Goal: Task Accomplishment & Management: Manage account settings

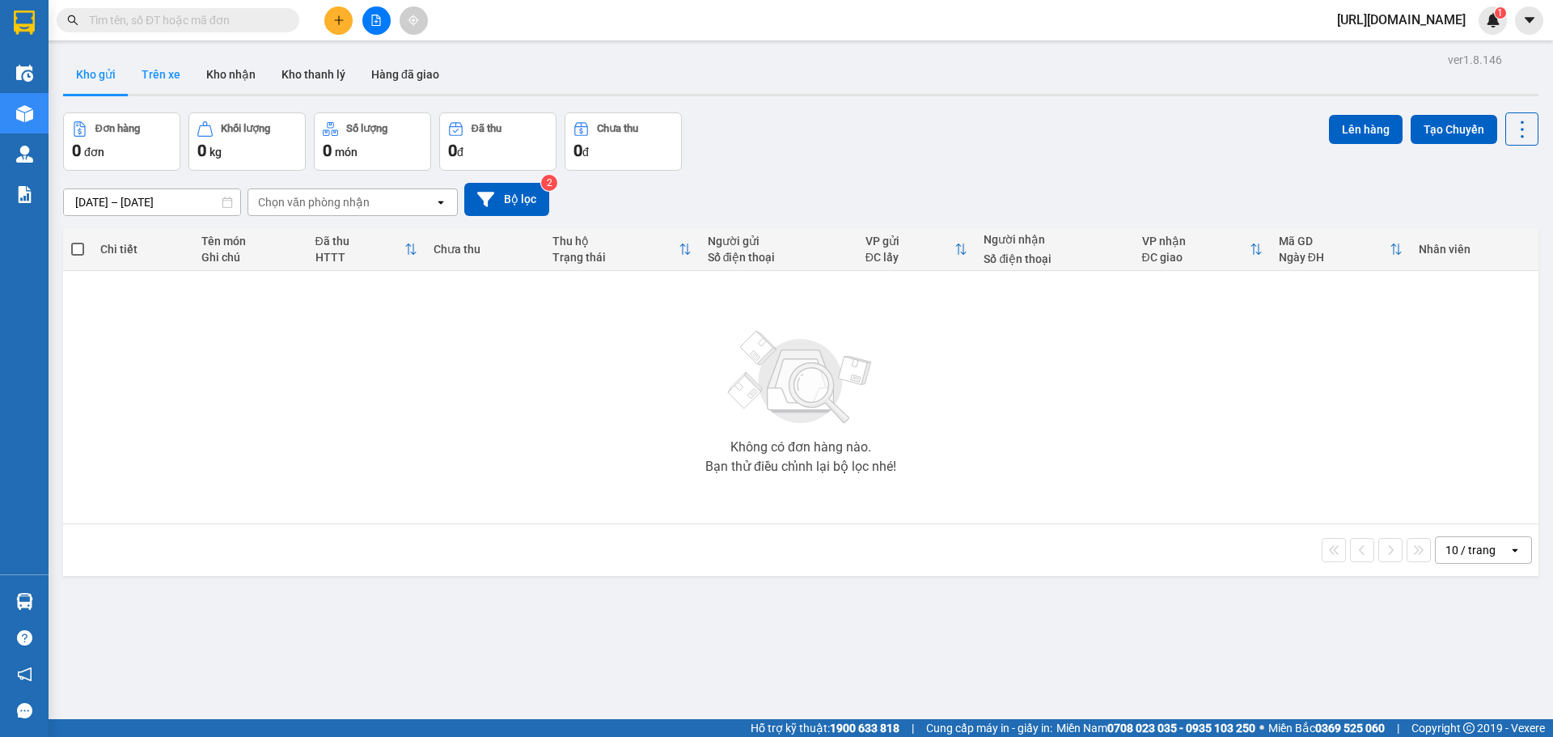
click at [173, 80] on button "Trên xe" at bounding box center [161, 74] width 65 height 39
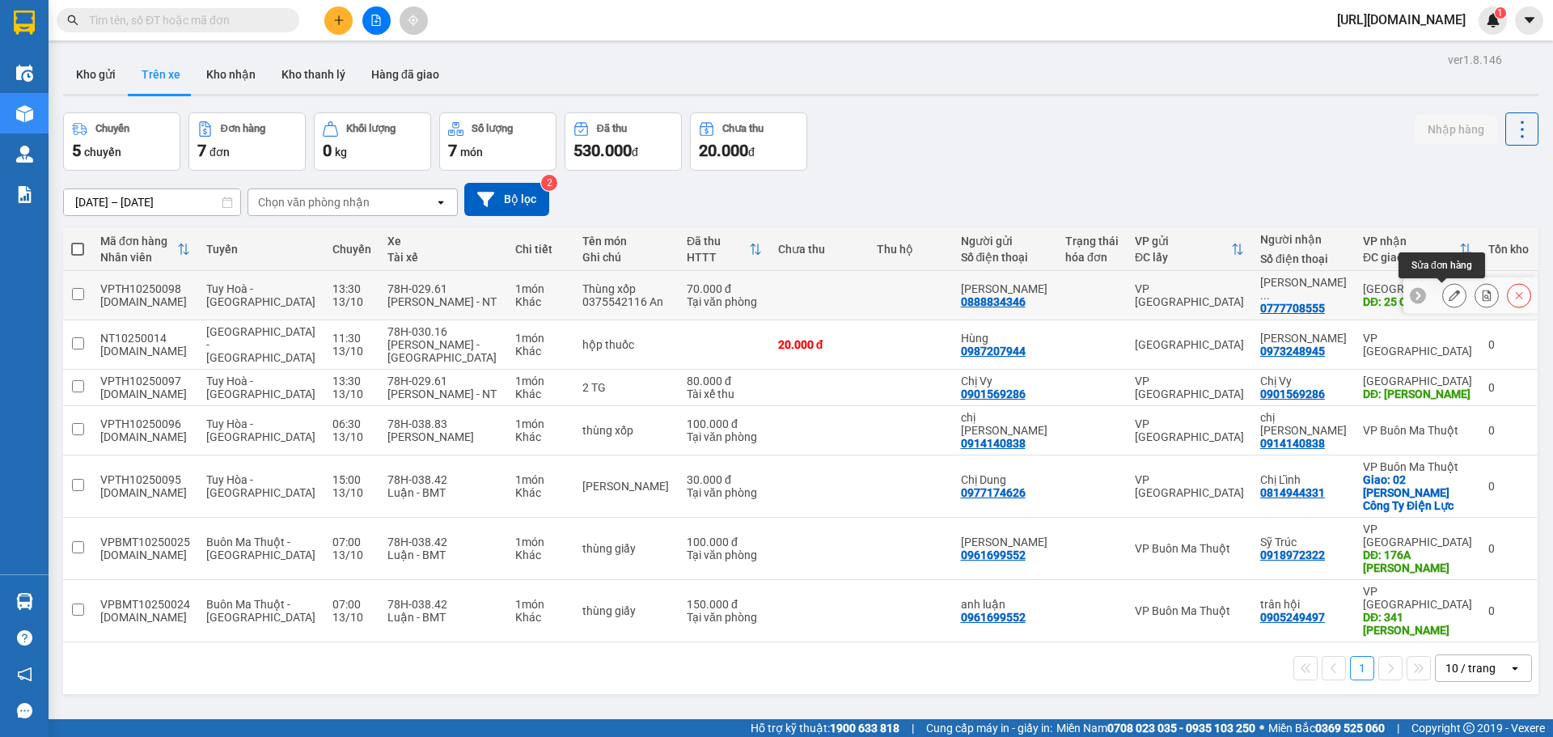
click at [1448, 294] on icon at bounding box center [1453, 295] width 11 height 11
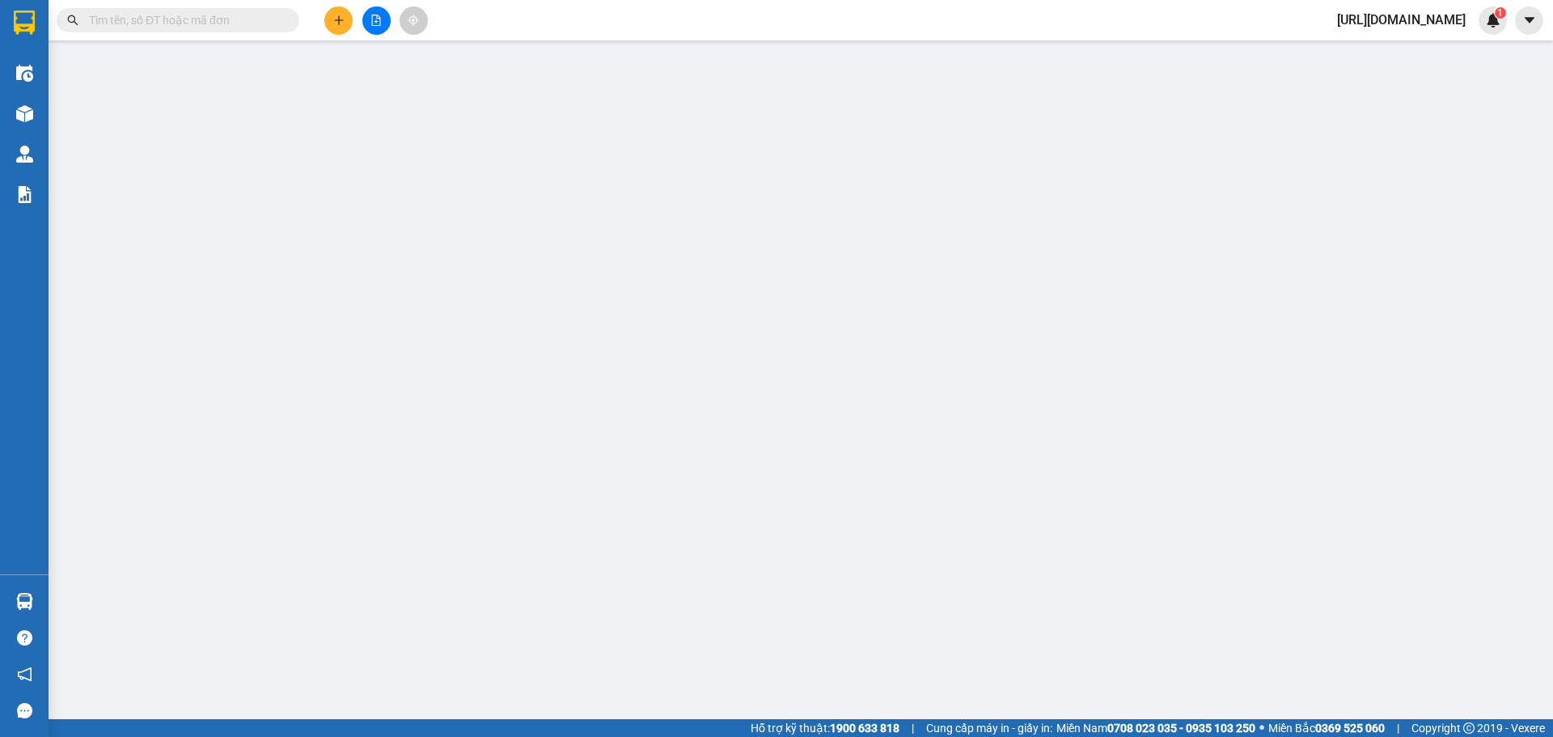
type input "0888834346"
type input "[PERSON_NAME]"
type input "0777708555"
type input "[PERSON_NAME]"
type input "25 Củ Chi"
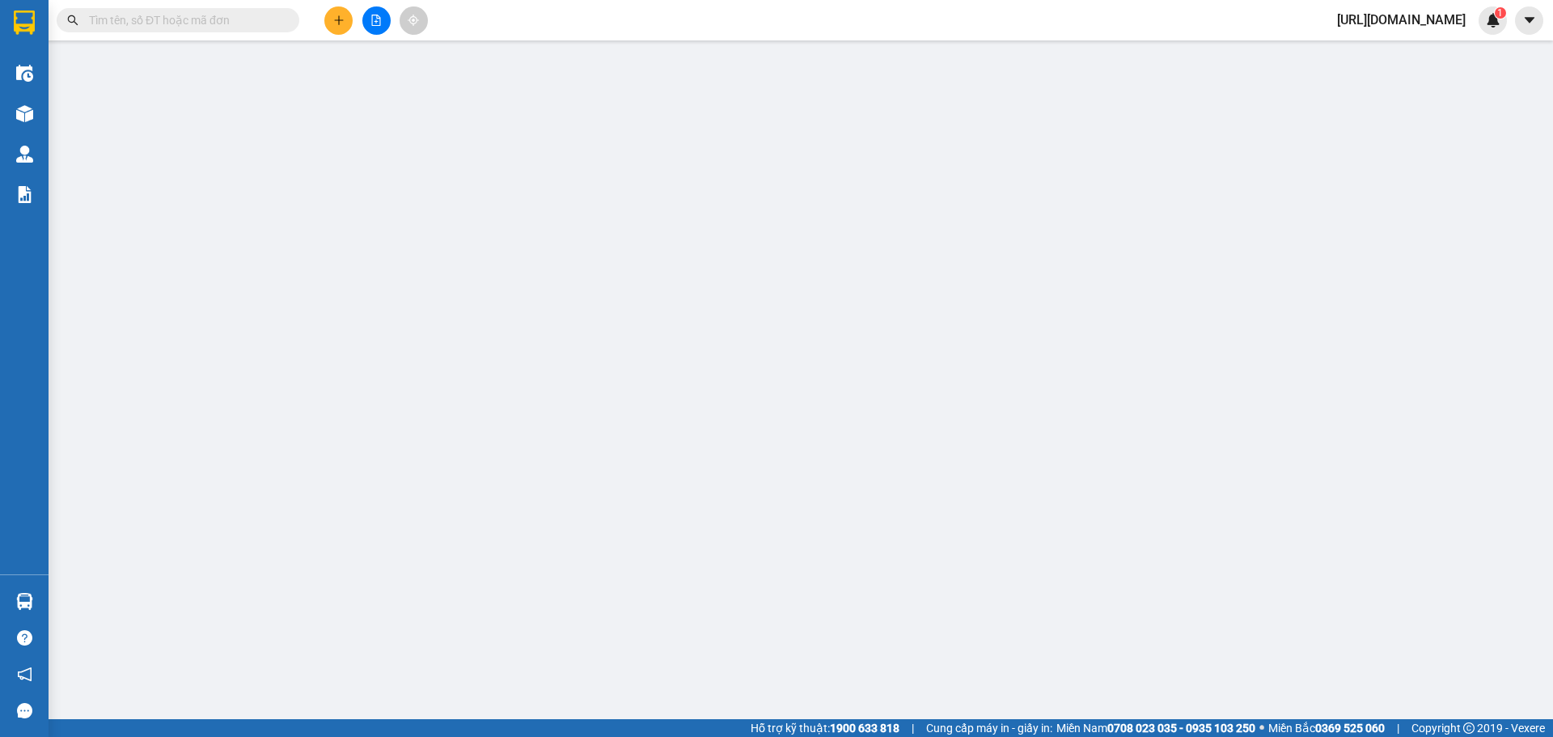
type input "0"
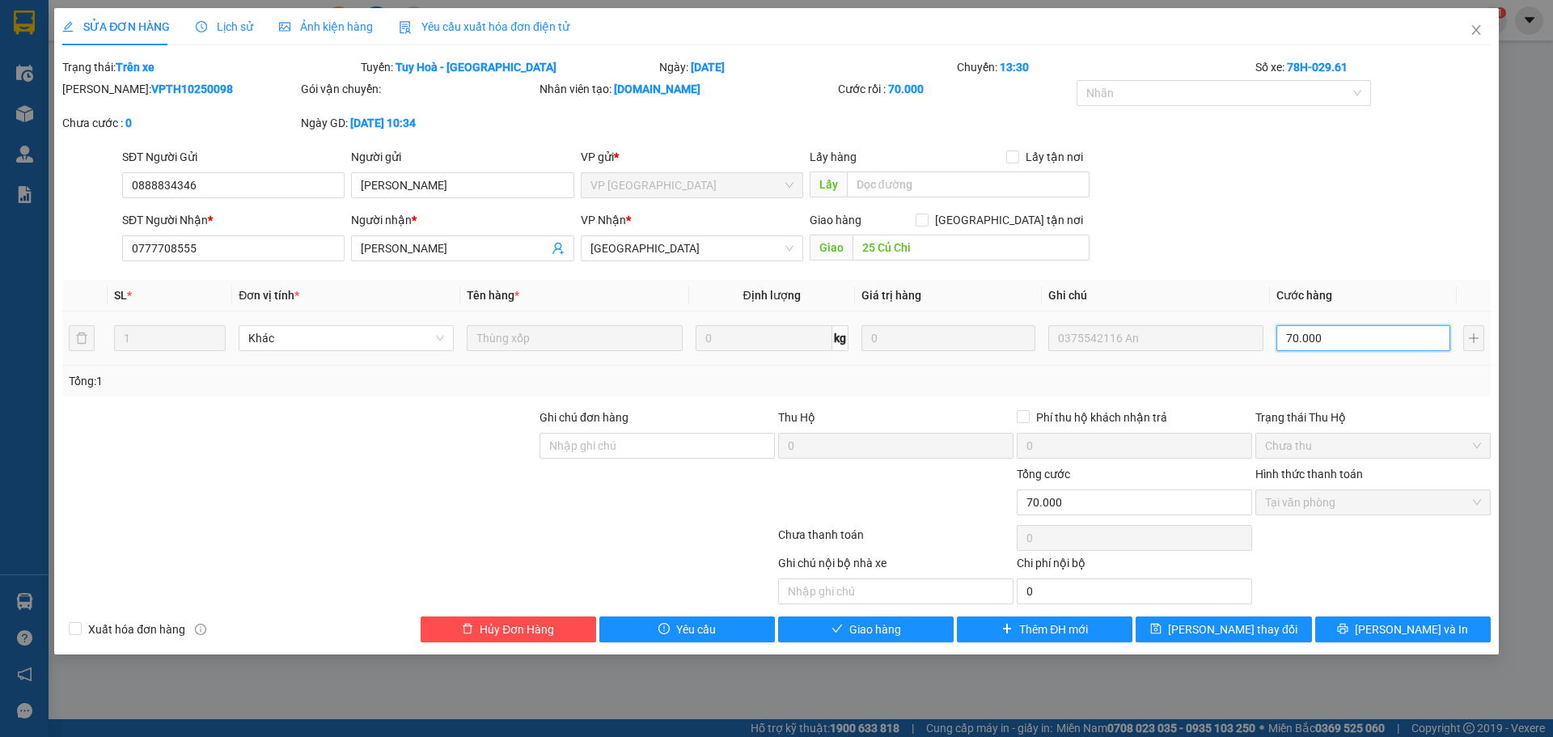
click at [1348, 335] on input "70.000" at bounding box center [1363, 338] width 174 height 26
type input "5"
type input "50"
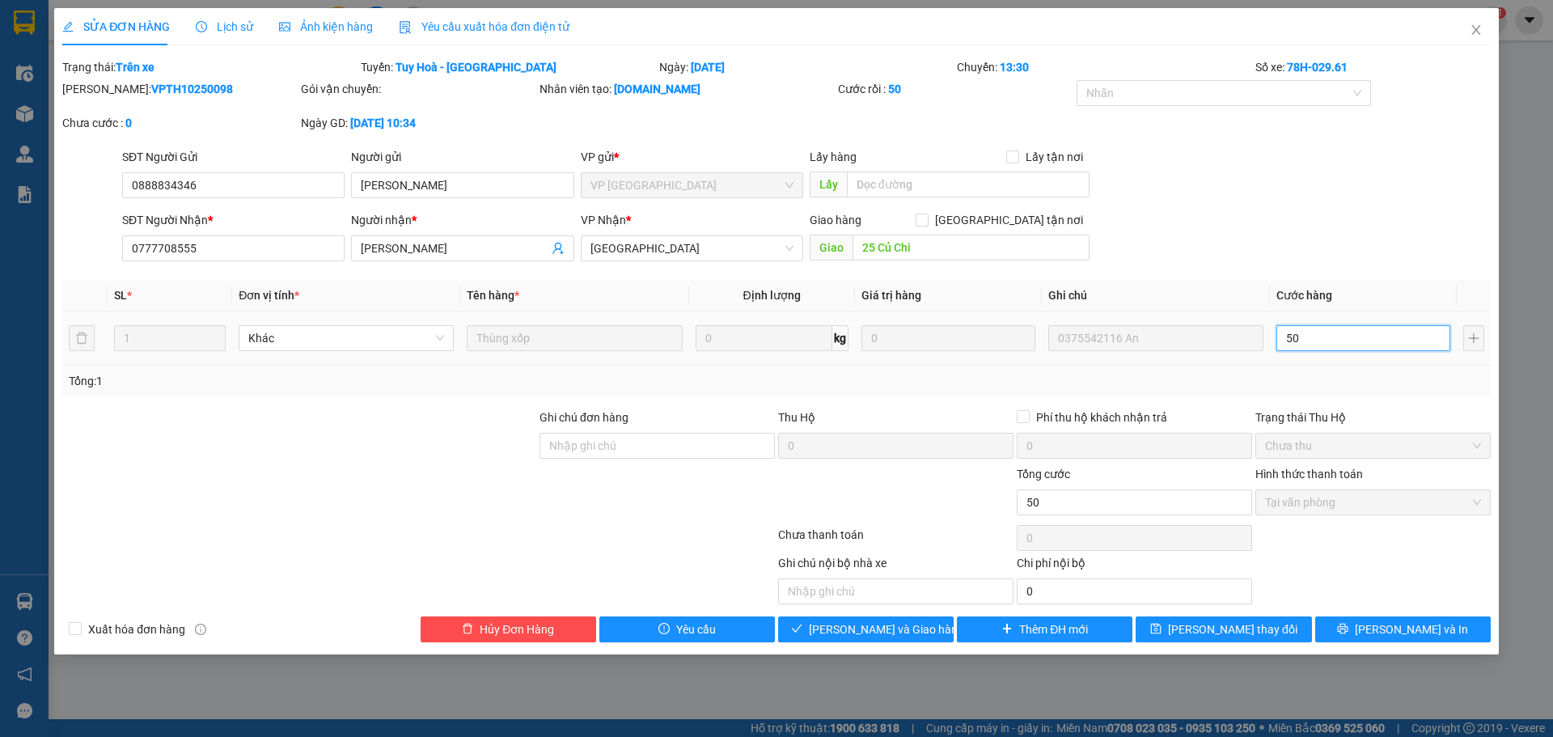
type input "500"
type input "5.000"
type input "50.000"
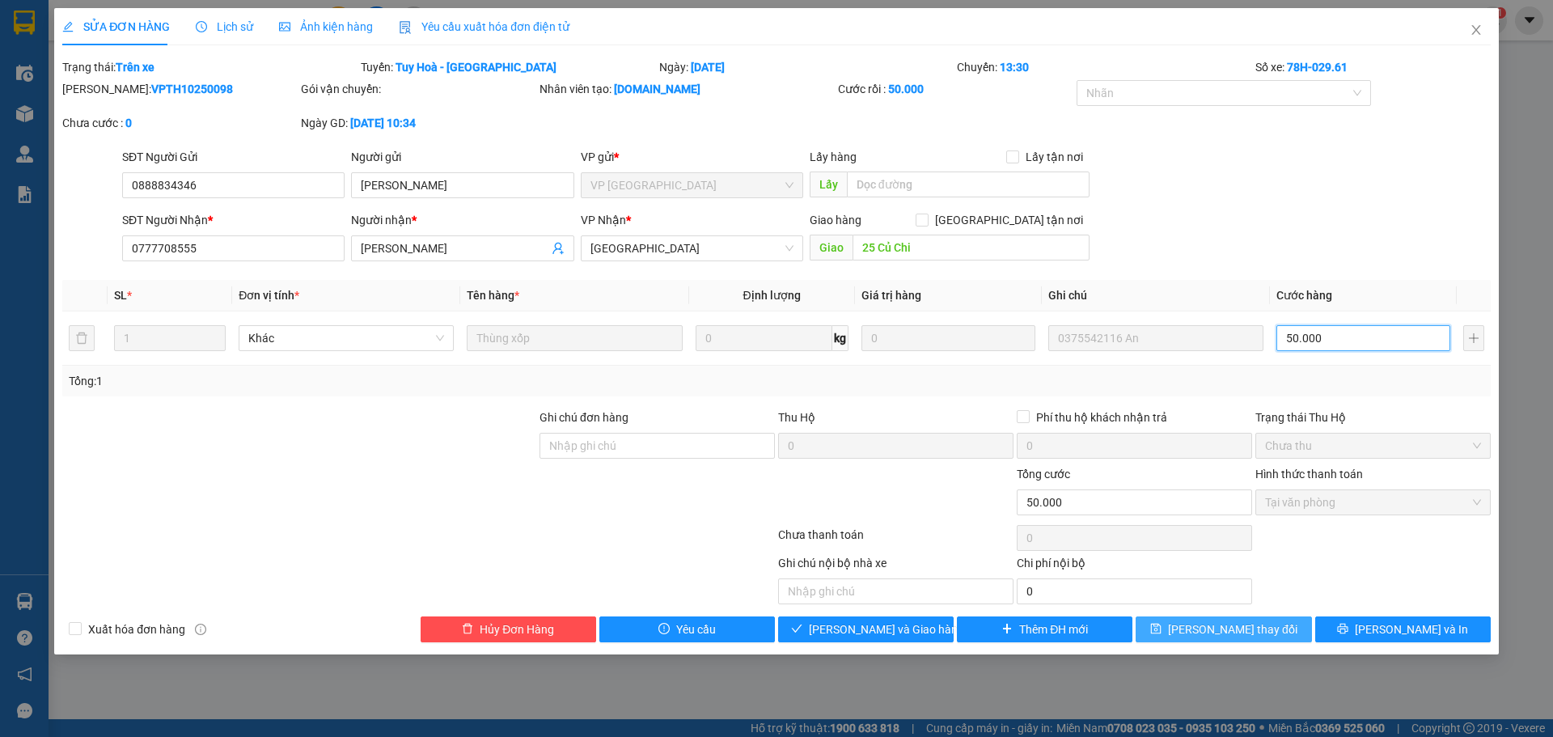
type input "50.000"
click at [1199, 638] on button "[PERSON_NAME] thay đổi" at bounding box center [1224, 629] width 176 height 26
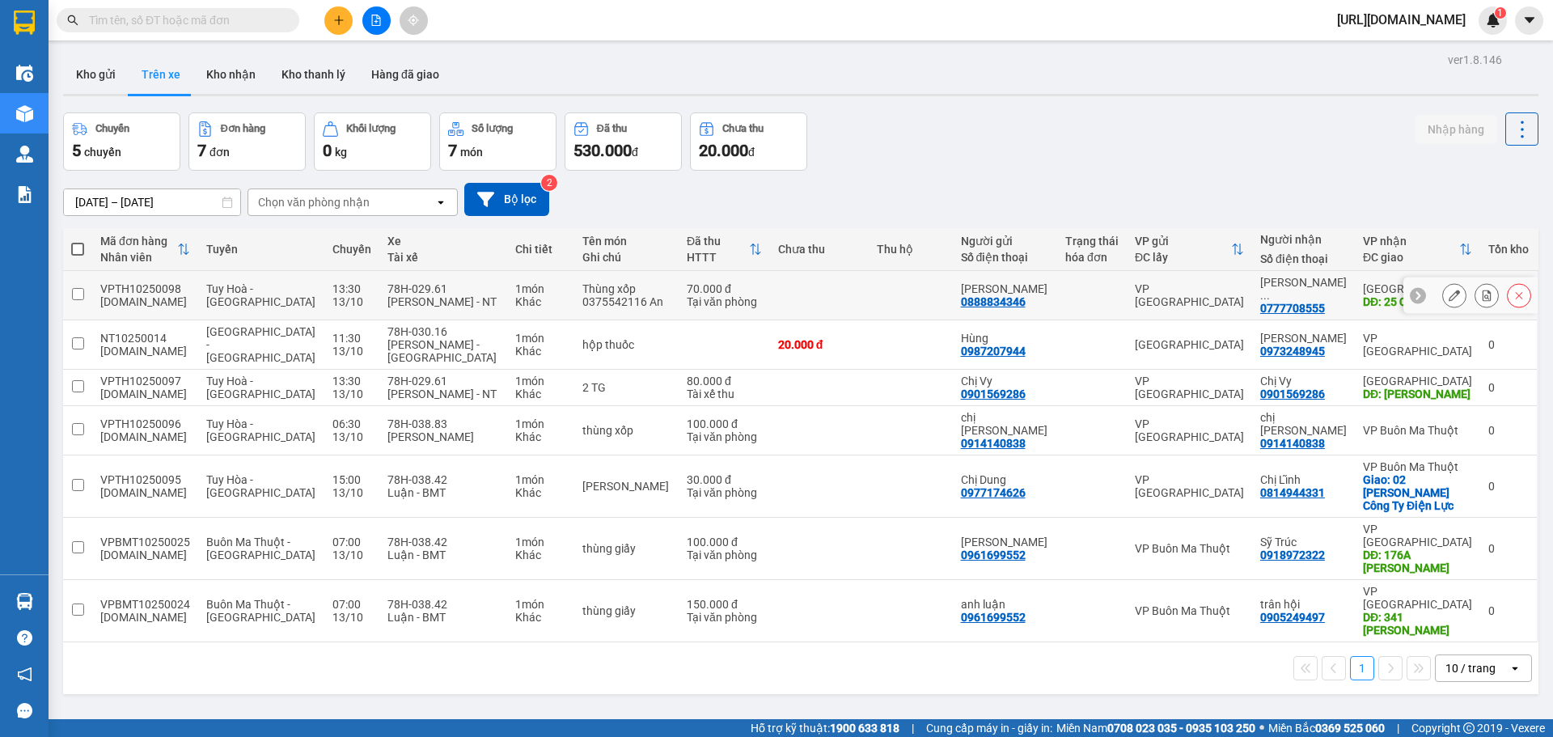
click at [1448, 294] on icon at bounding box center [1453, 295] width 11 height 11
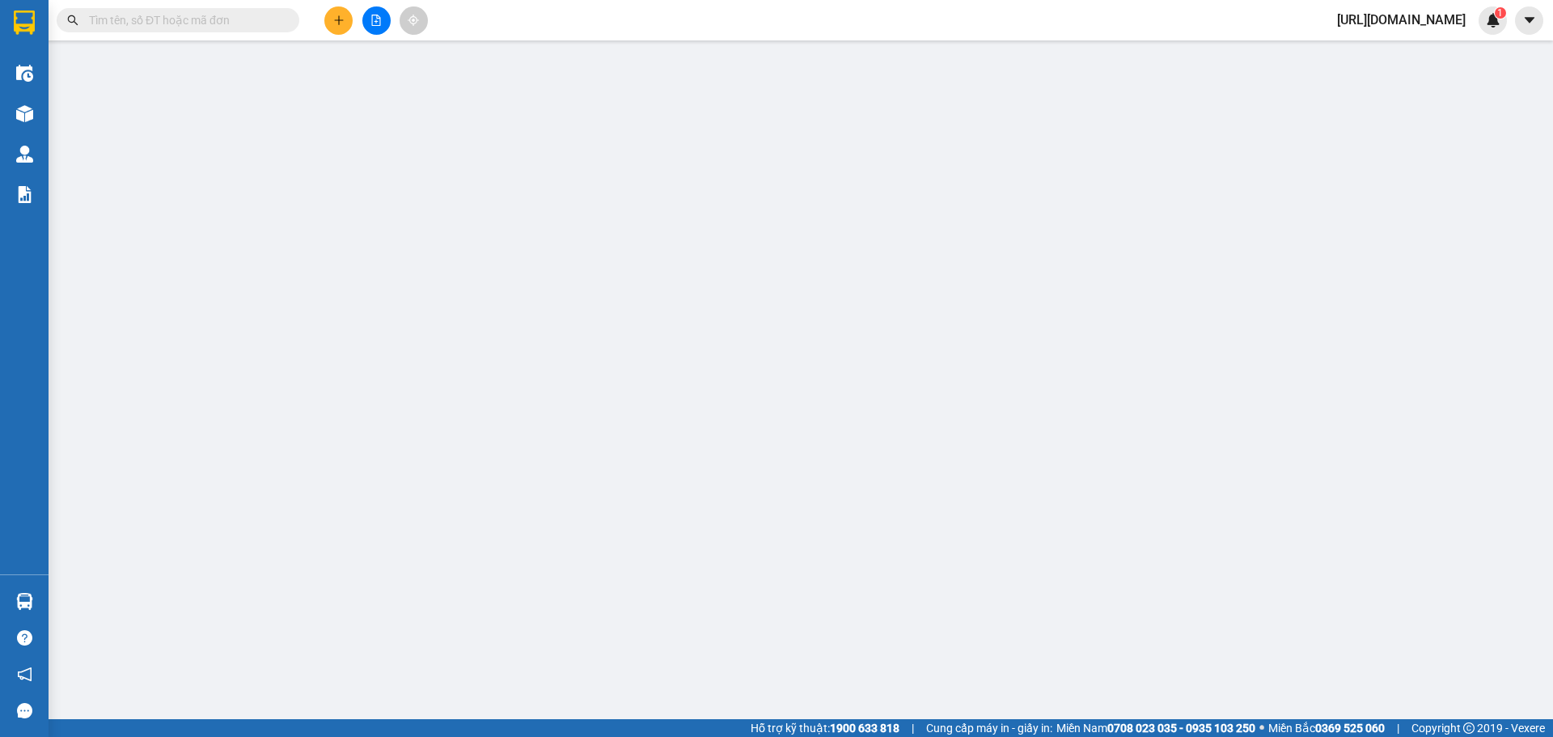
type input "0888834346"
type input "[PERSON_NAME]"
type input "0777708555"
type input "[PERSON_NAME]"
type input "25 Củ Chi"
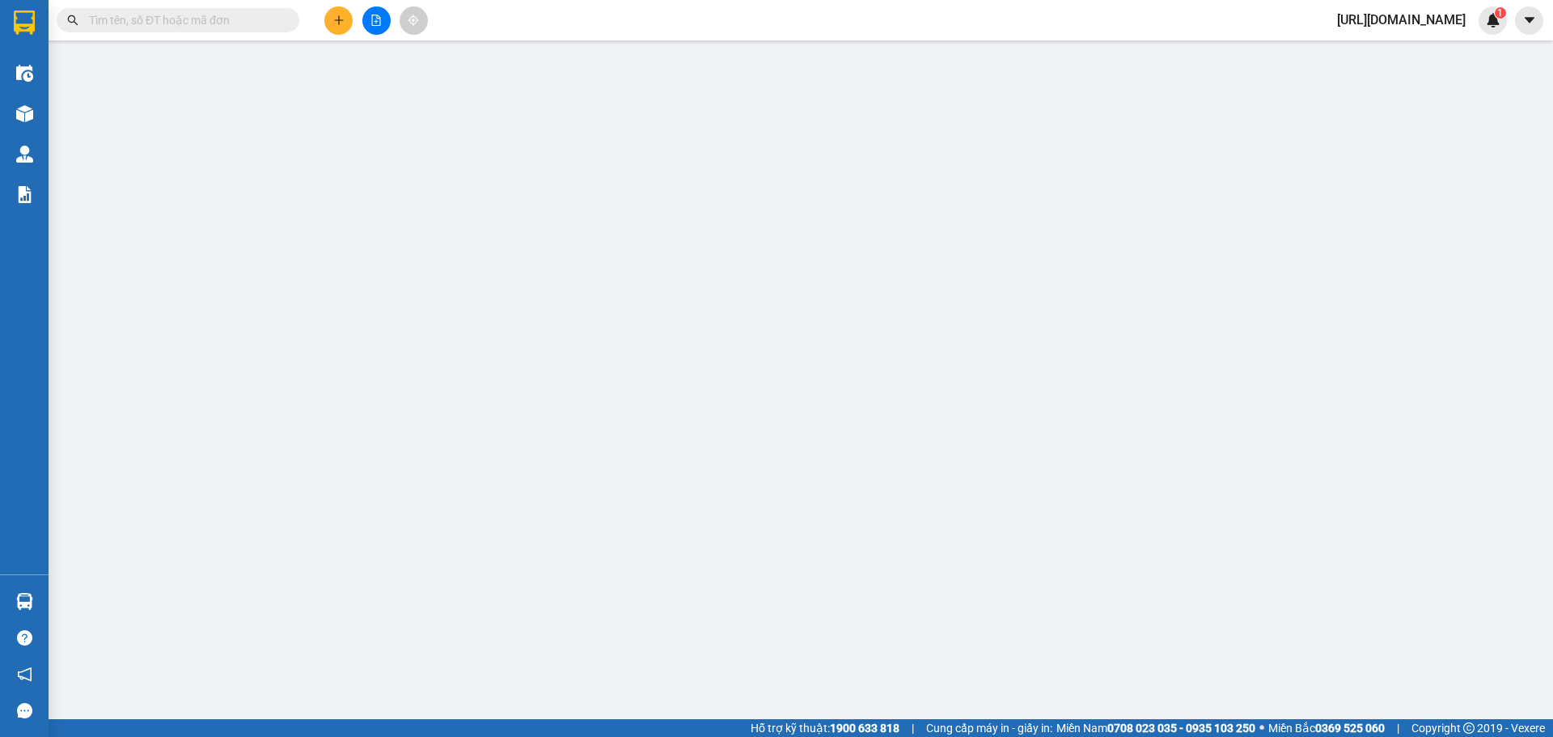
type input "0"
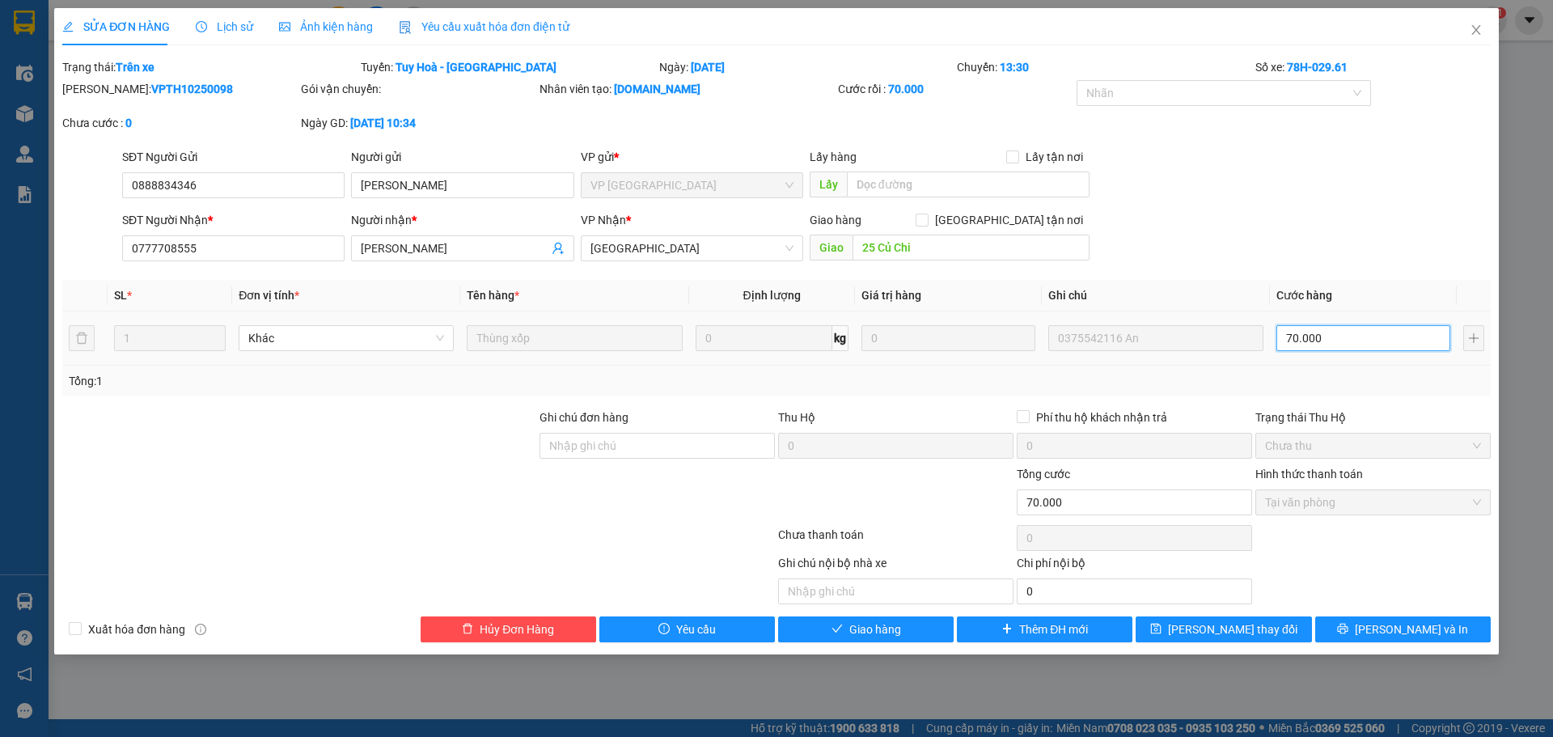
click at [1356, 334] on input "70.000" at bounding box center [1363, 338] width 174 height 26
type input "5"
type input "50"
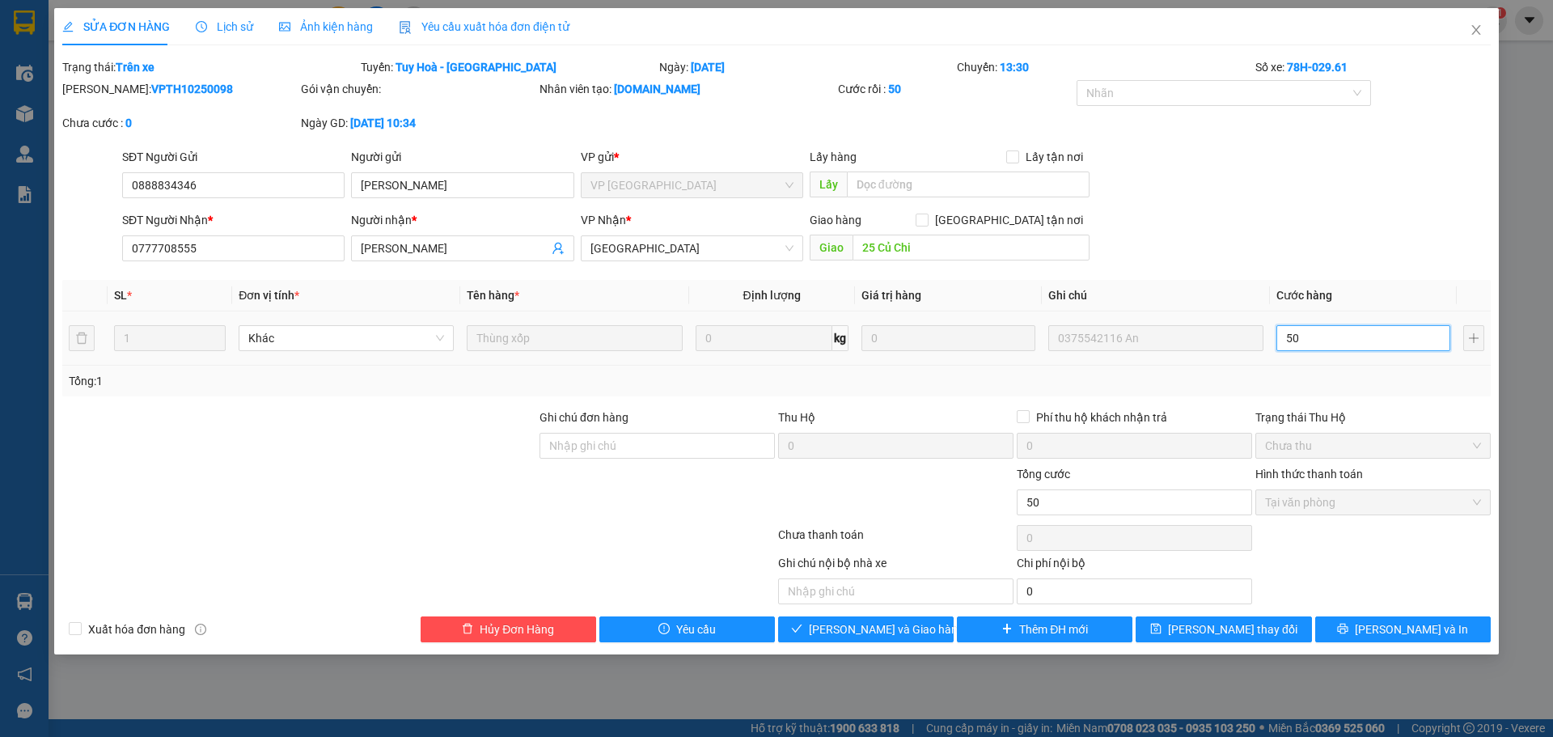
type input "500"
type input "5.000"
type input "50.000"
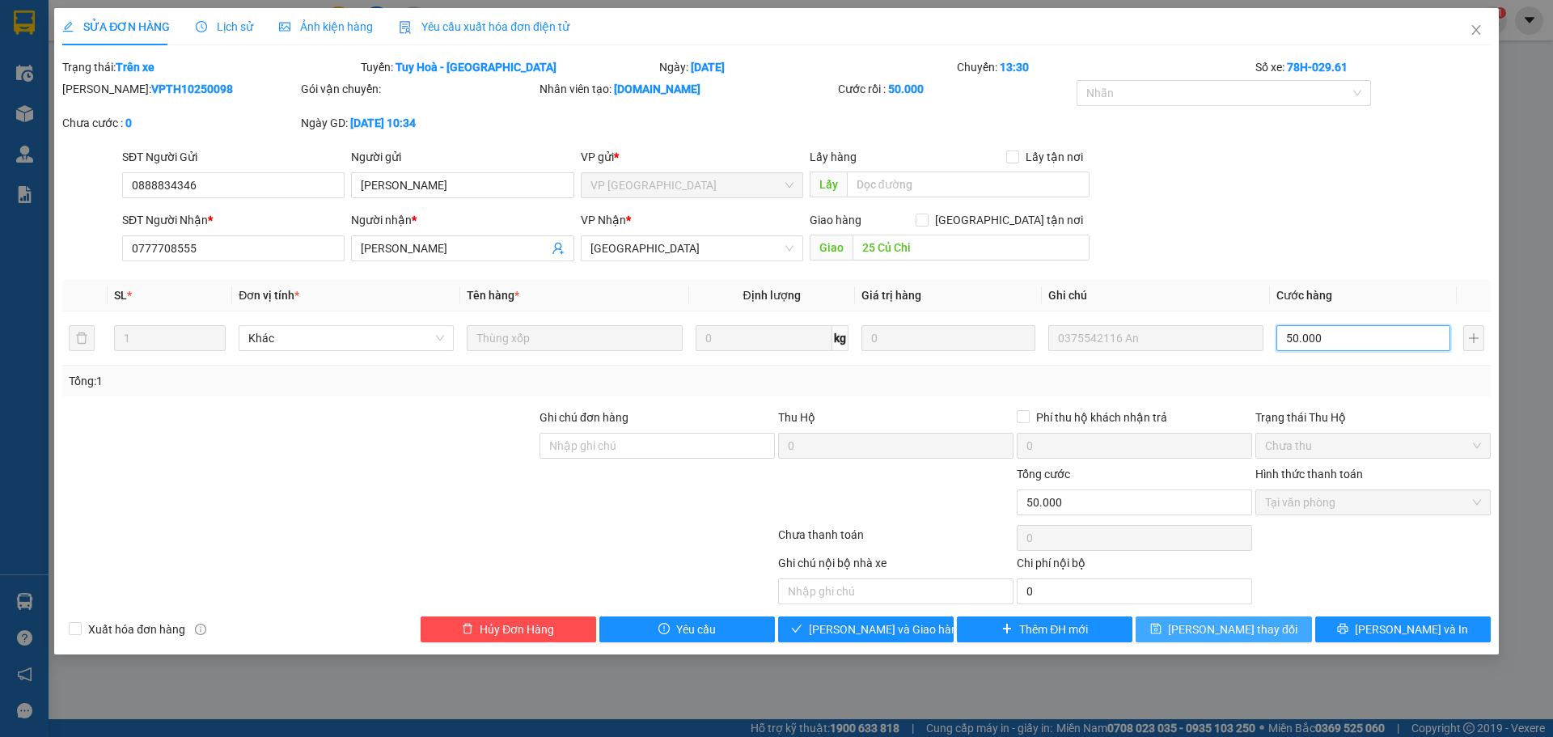
type input "50.000"
click at [1216, 620] on span "[PERSON_NAME] thay đổi" at bounding box center [1232, 629] width 129 height 18
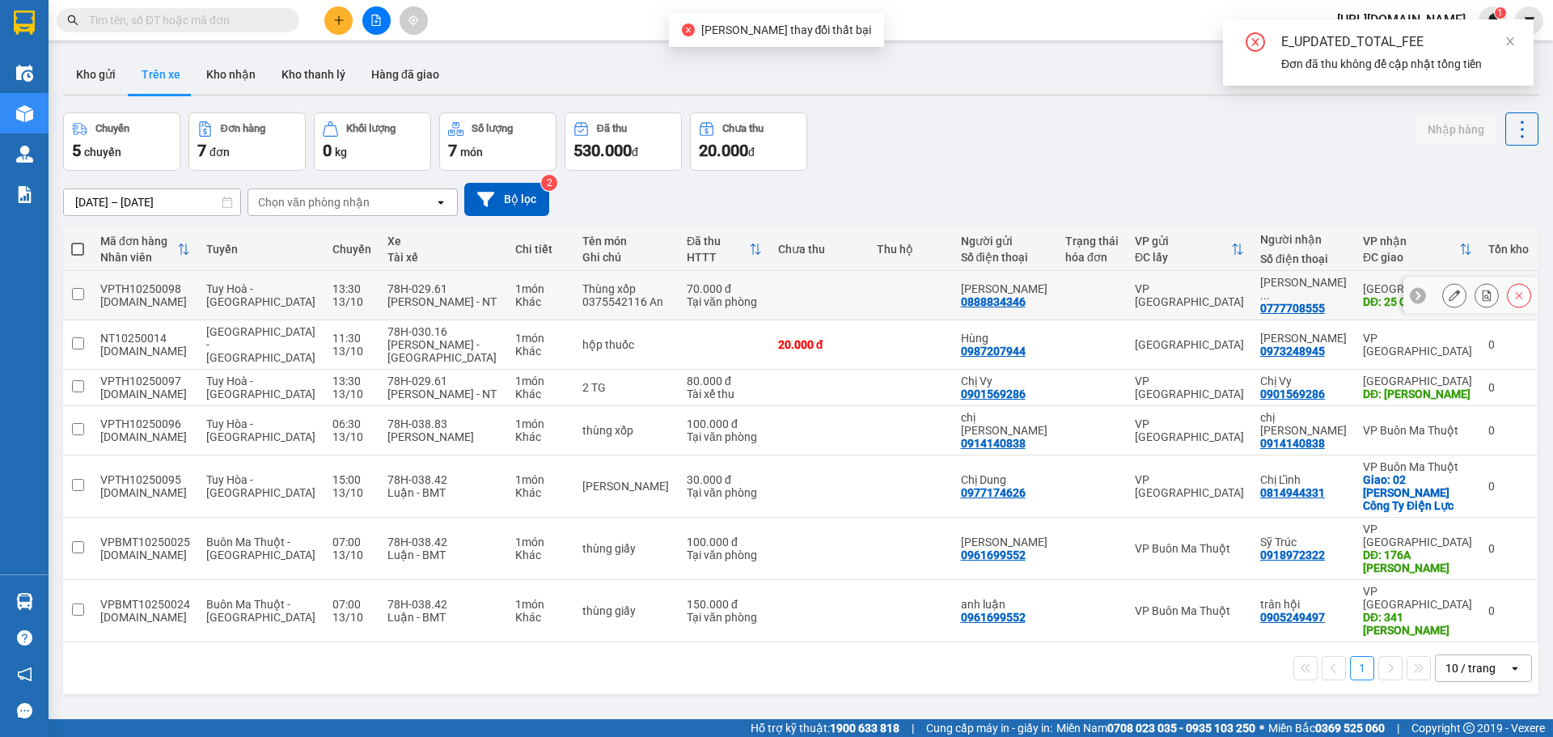
click at [839, 292] on td at bounding box center [819, 295] width 99 height 49
checkbox input "true"
